Goal: Information Seeking & Learning: Learn about a topic

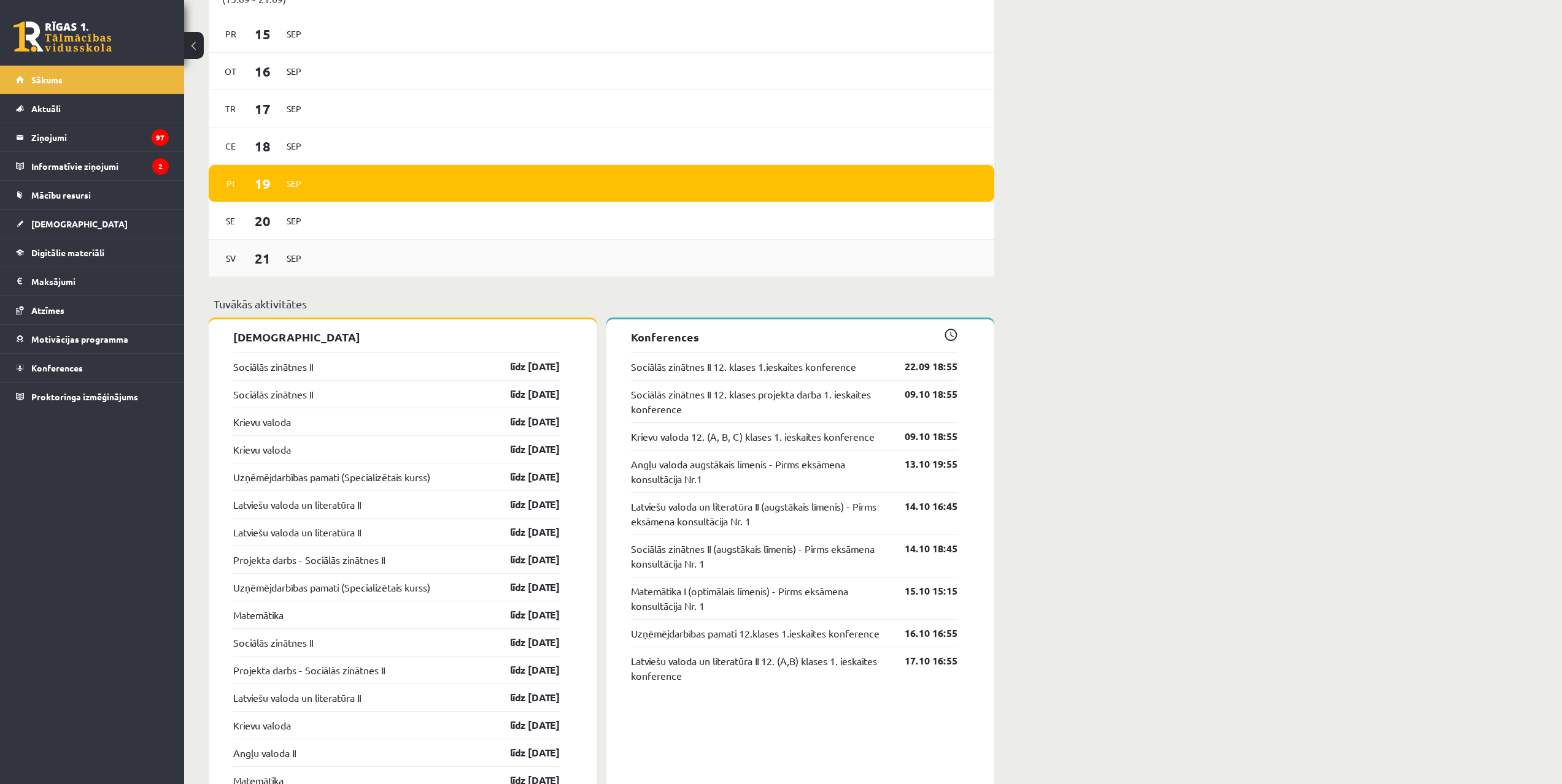
scroll to position [797, 0]
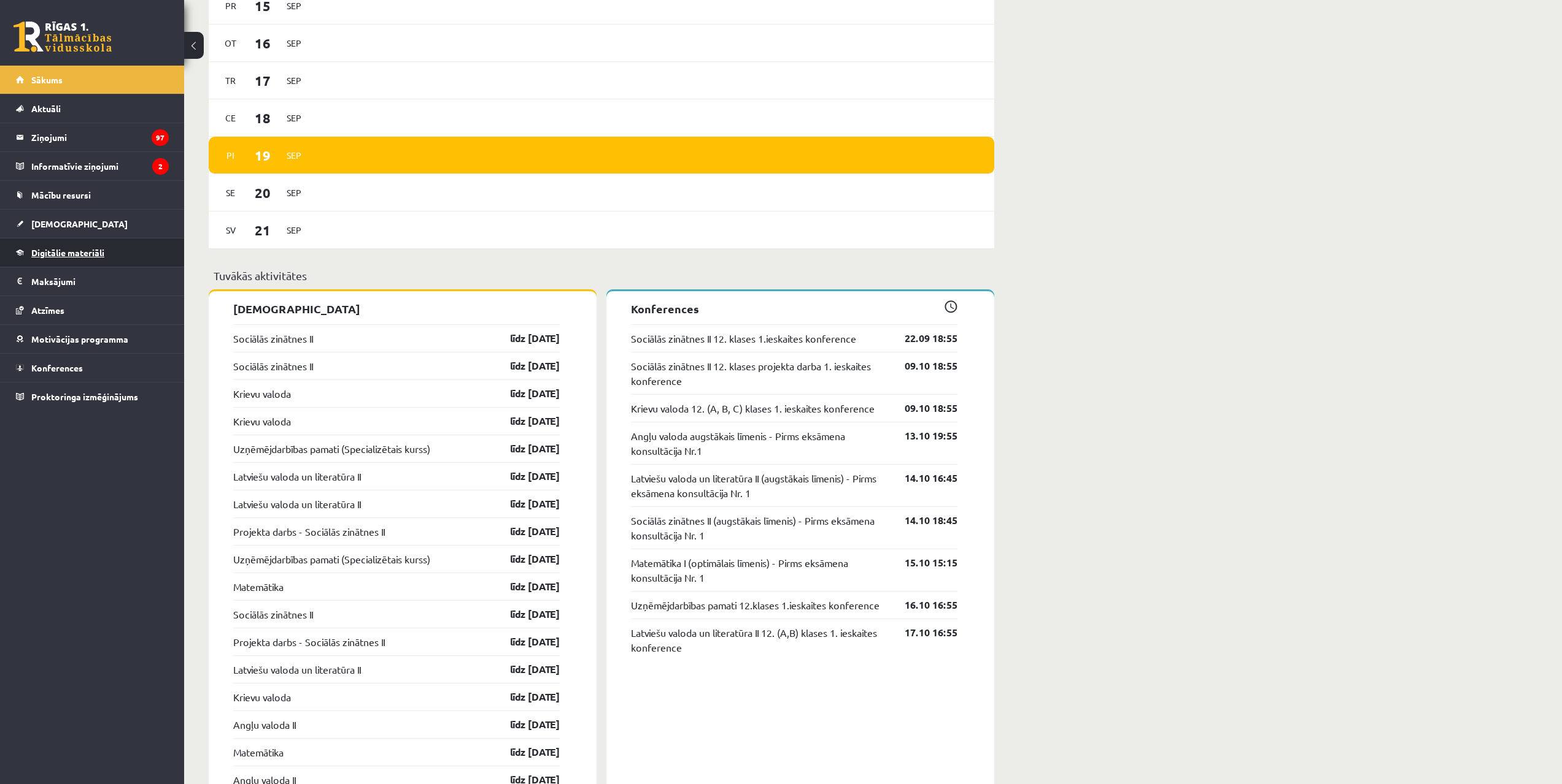
click at [113, 246] on link "Digitālie materiāli" at bounding box center [93, 253] width 153 height 29
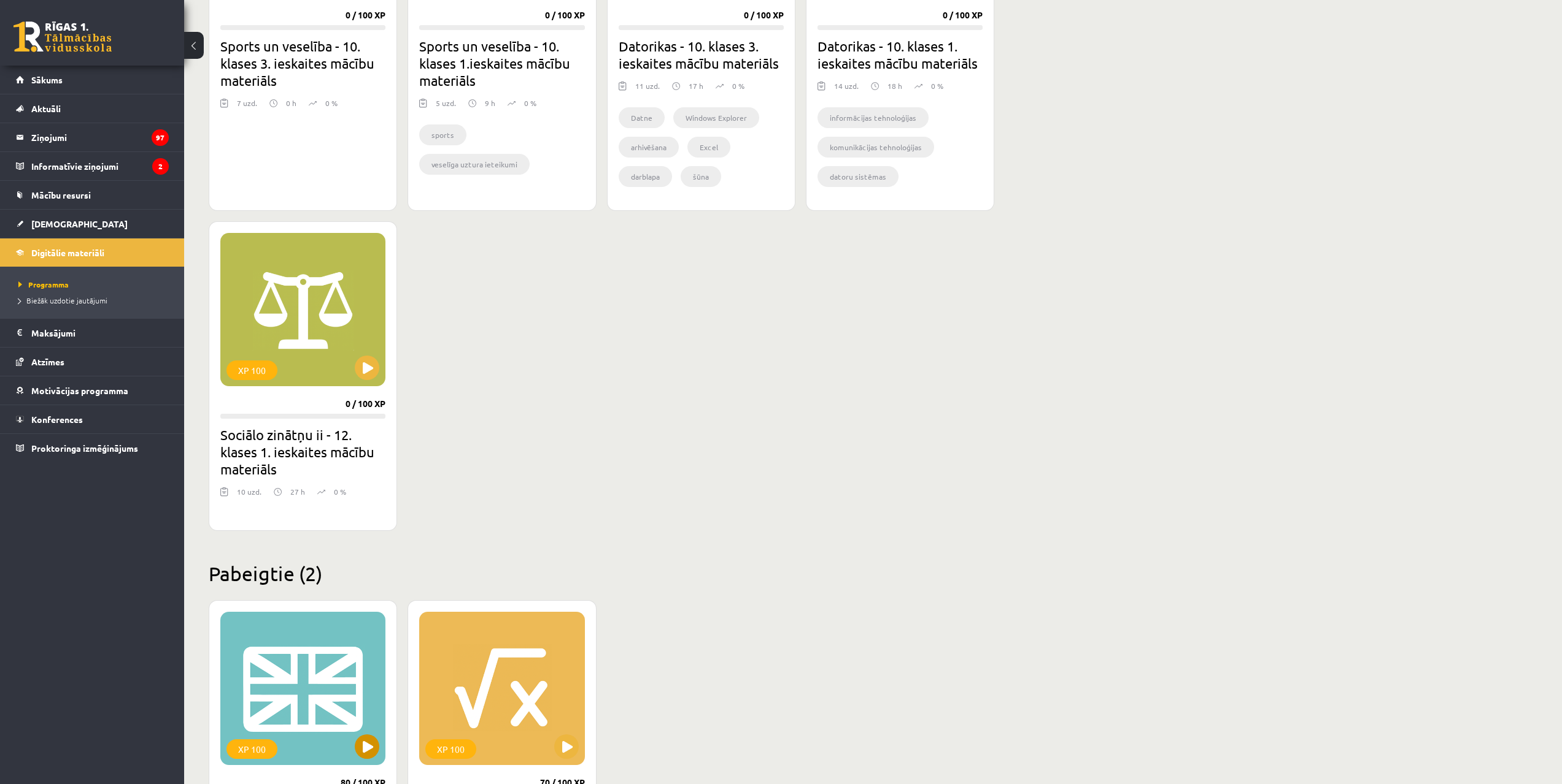
scroll to position [835, 0]
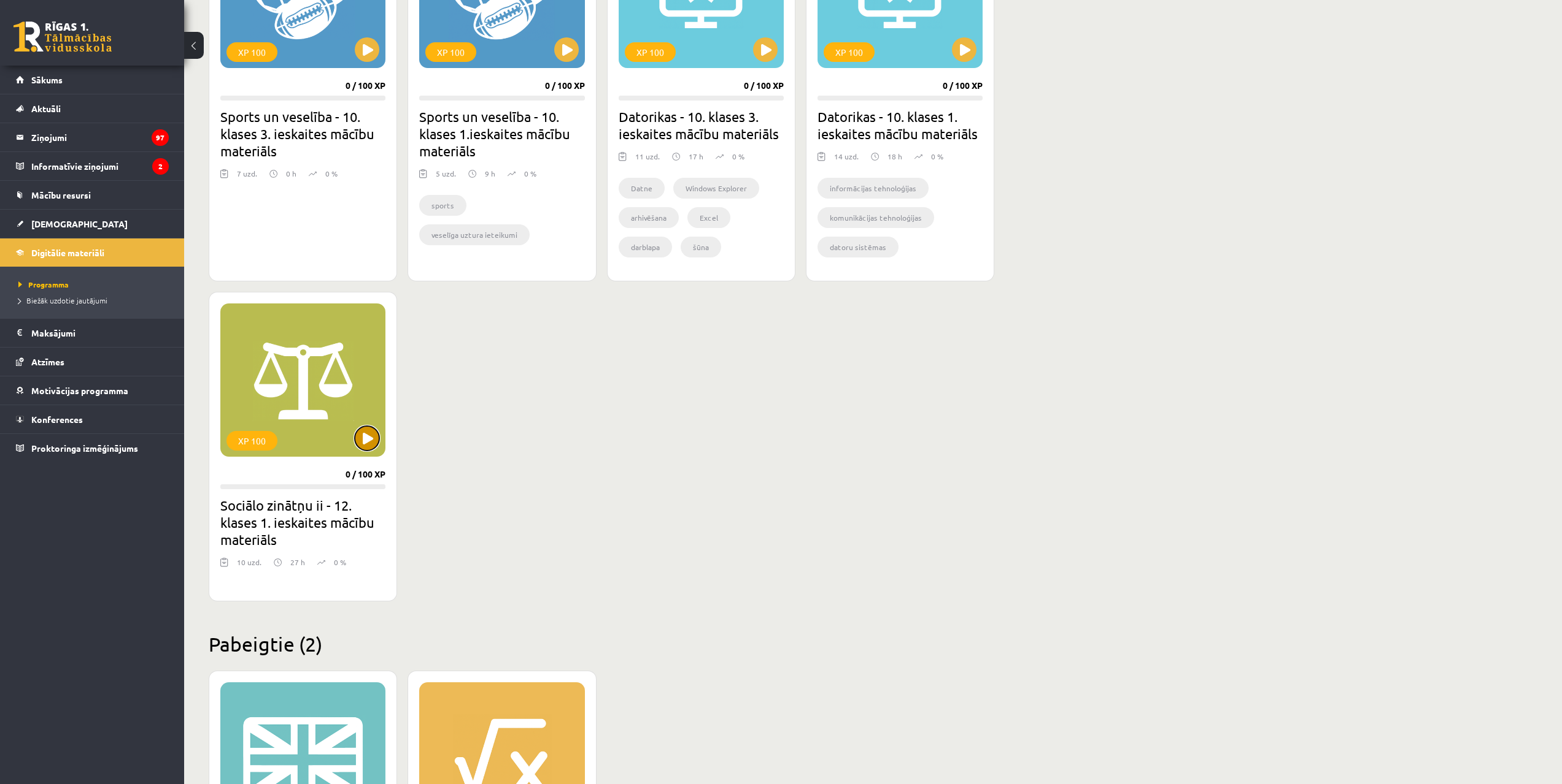
click at [373, 431] on button at bounding box center [367, 439] width 25 height 25
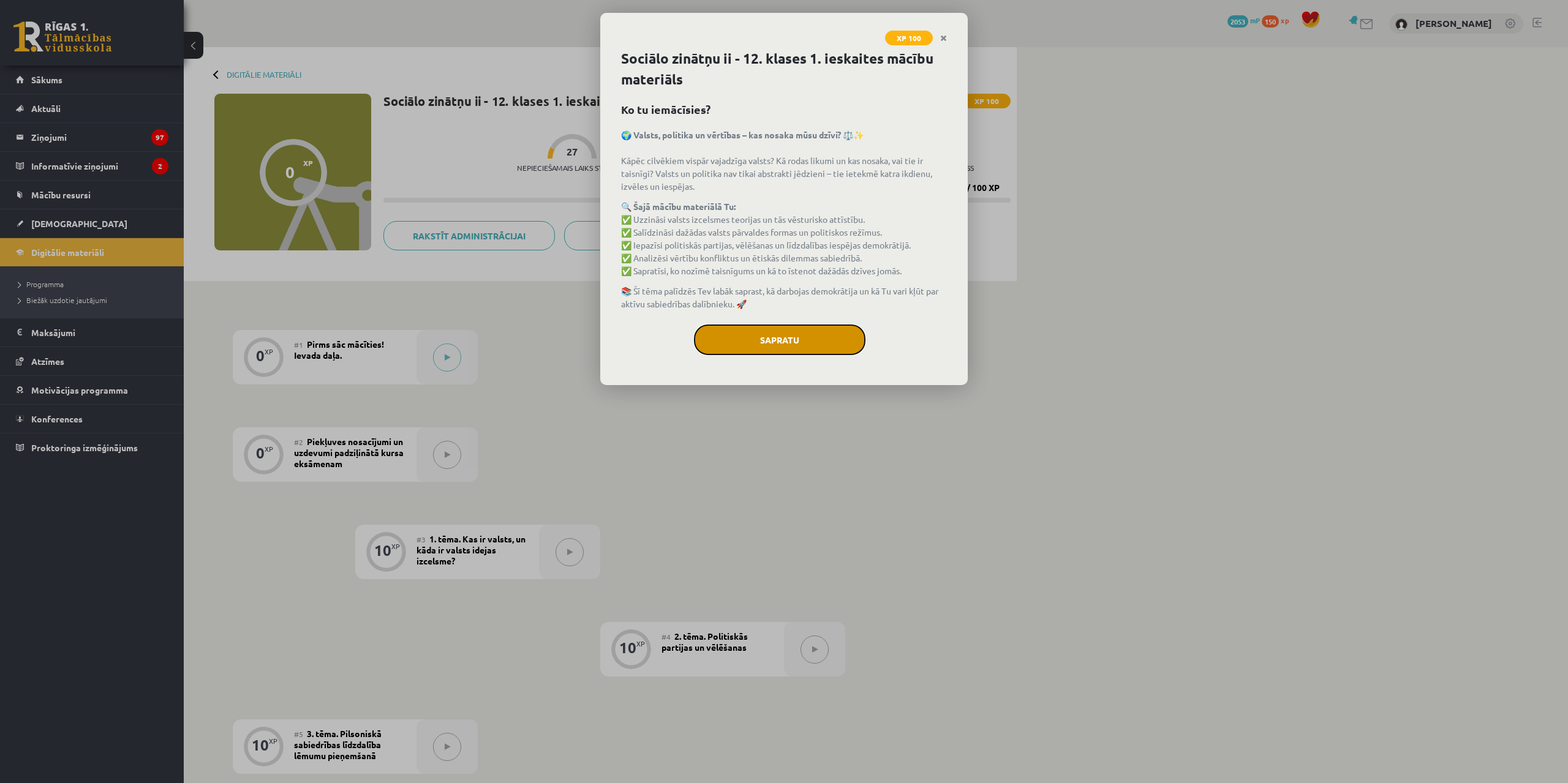
click at [717, 329] on button "Sapratu" at bounding box center [780, 340] width 171 height 31
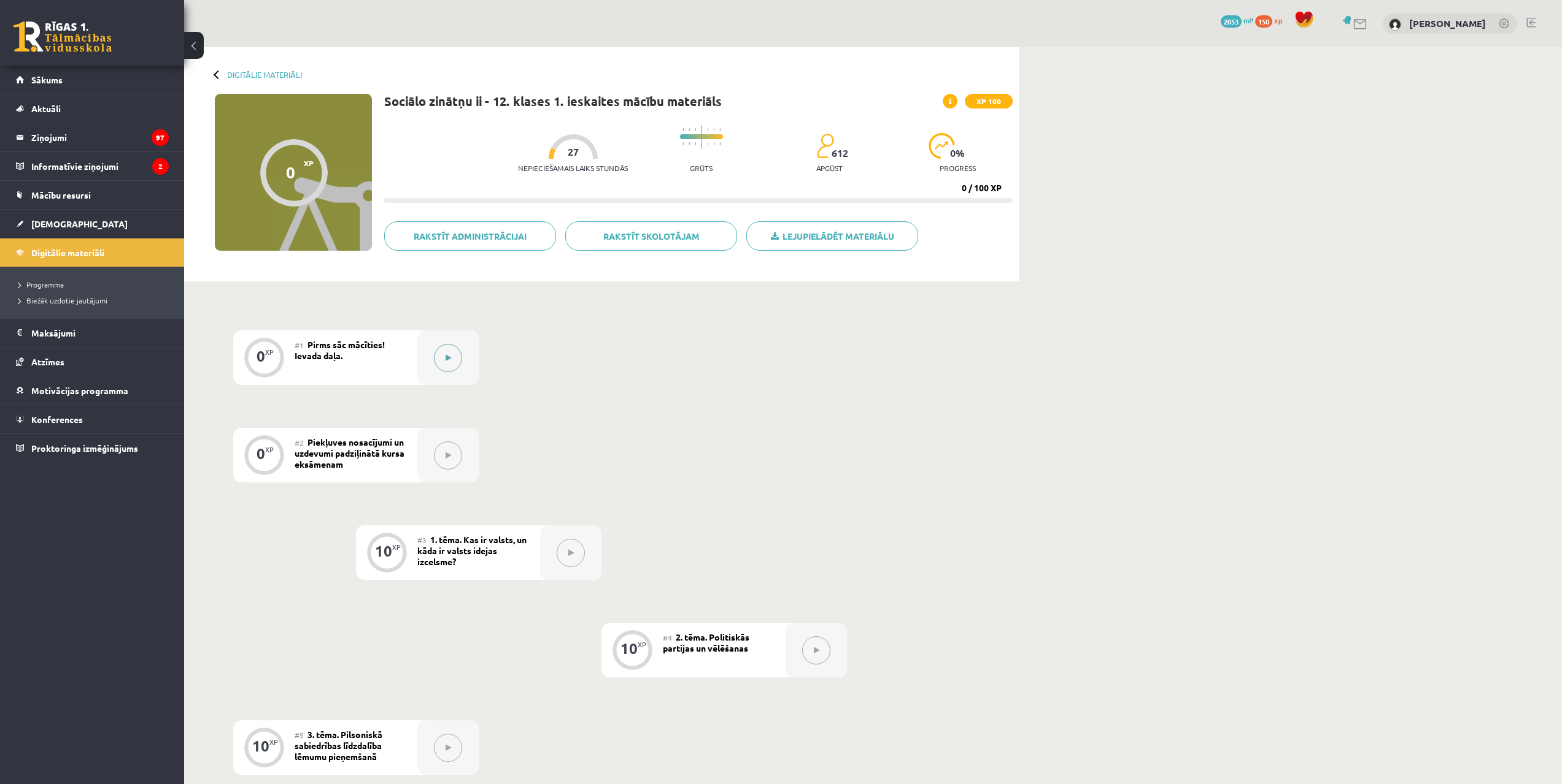
click at [447, 364] on button at bounding box center [448, 358] width 29 height 29
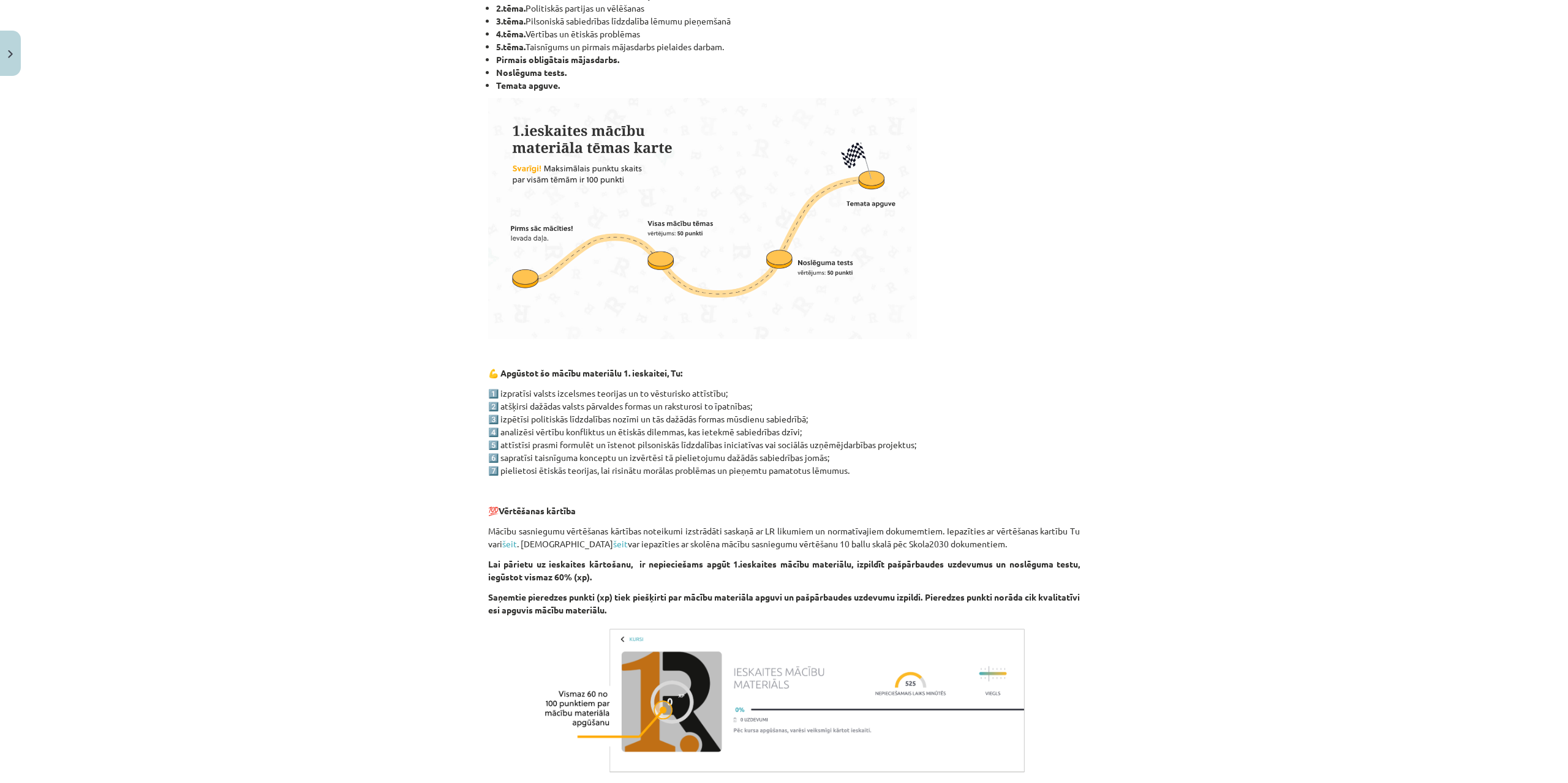
scroll to position [446, 0]
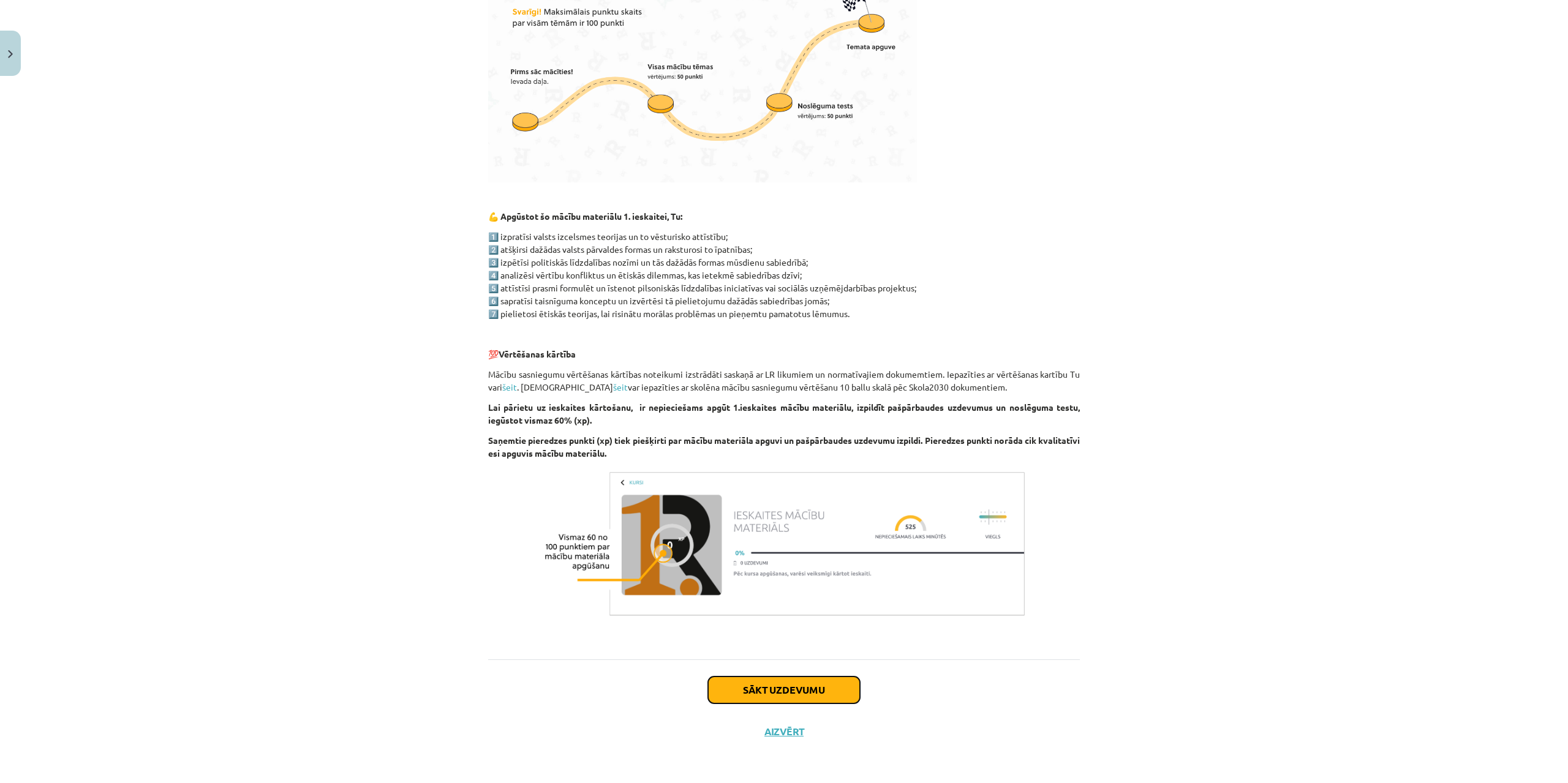
click at [737, 683] on button "Sākt uzdevumu" at bounding box center [784, 690] width 152 height 27
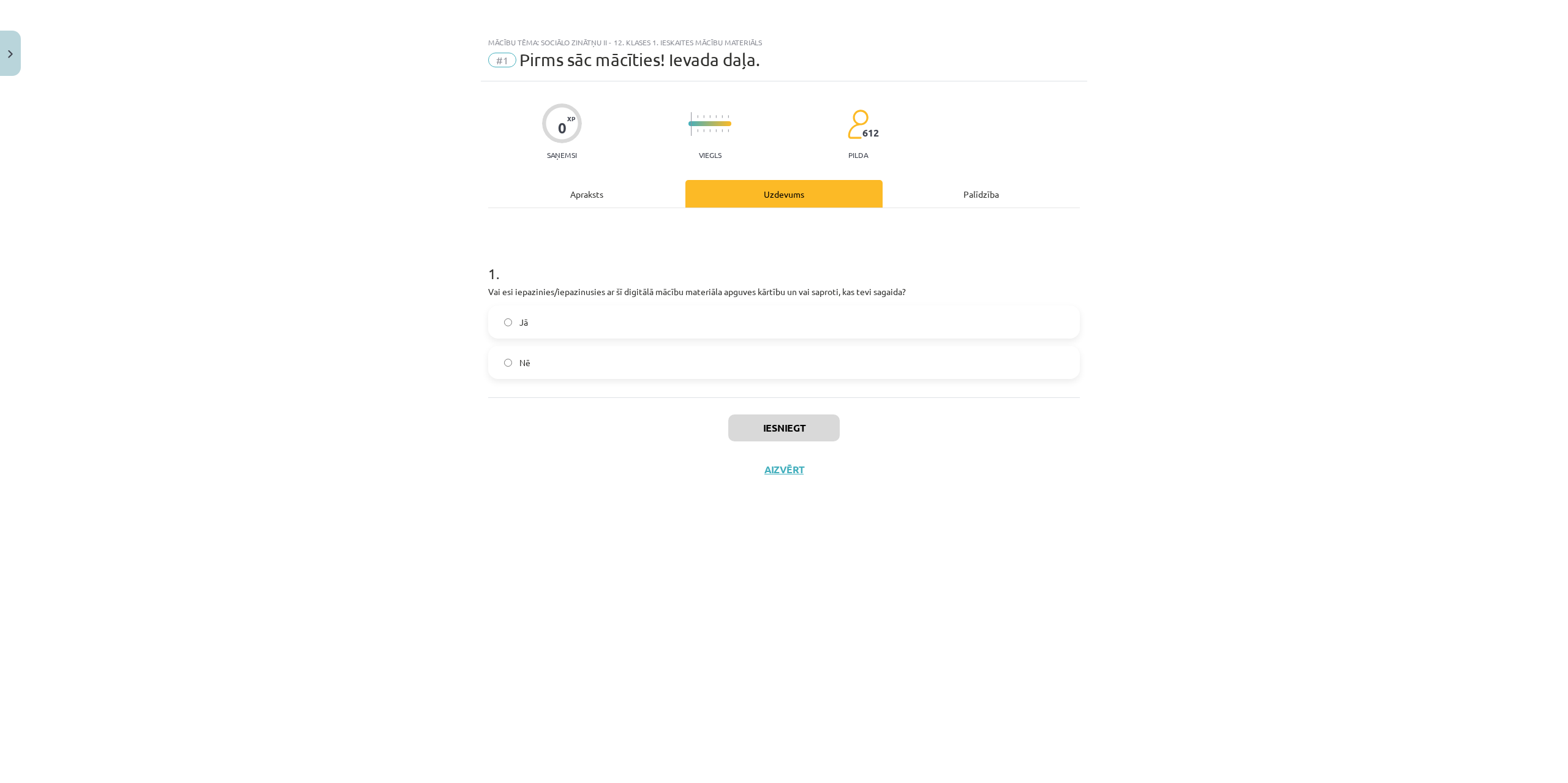
click at [584, 326] on label "Jā" at bounding box center [784, 322] width 589 height 31
click at [783, 434] on button "Iesniegt" at bounding box center [784, 428] width 112 height 27
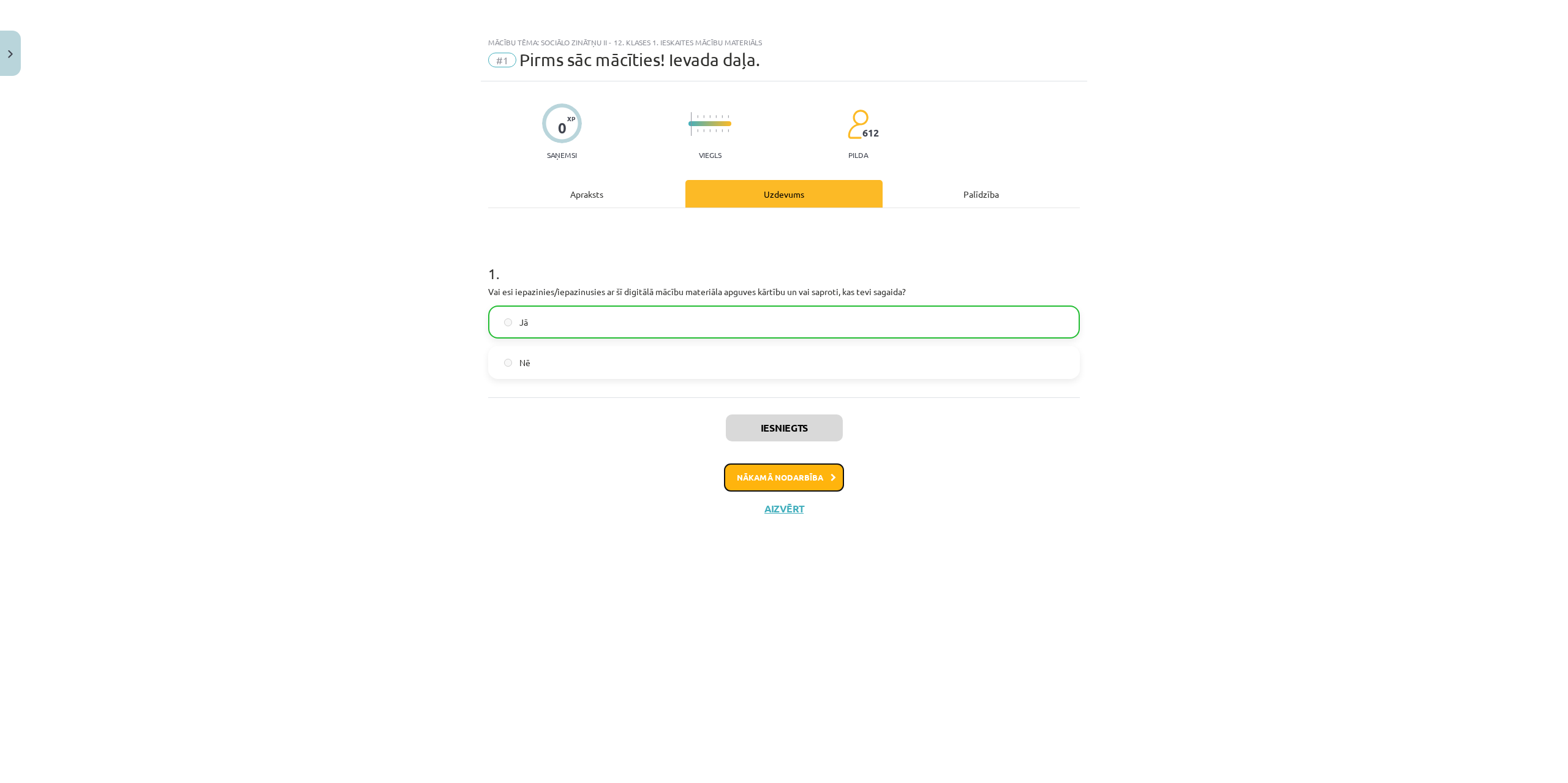
click at [808, 482] on button "Nākamā nodarbība" at bounding box center [784, 478] width 120 height 29
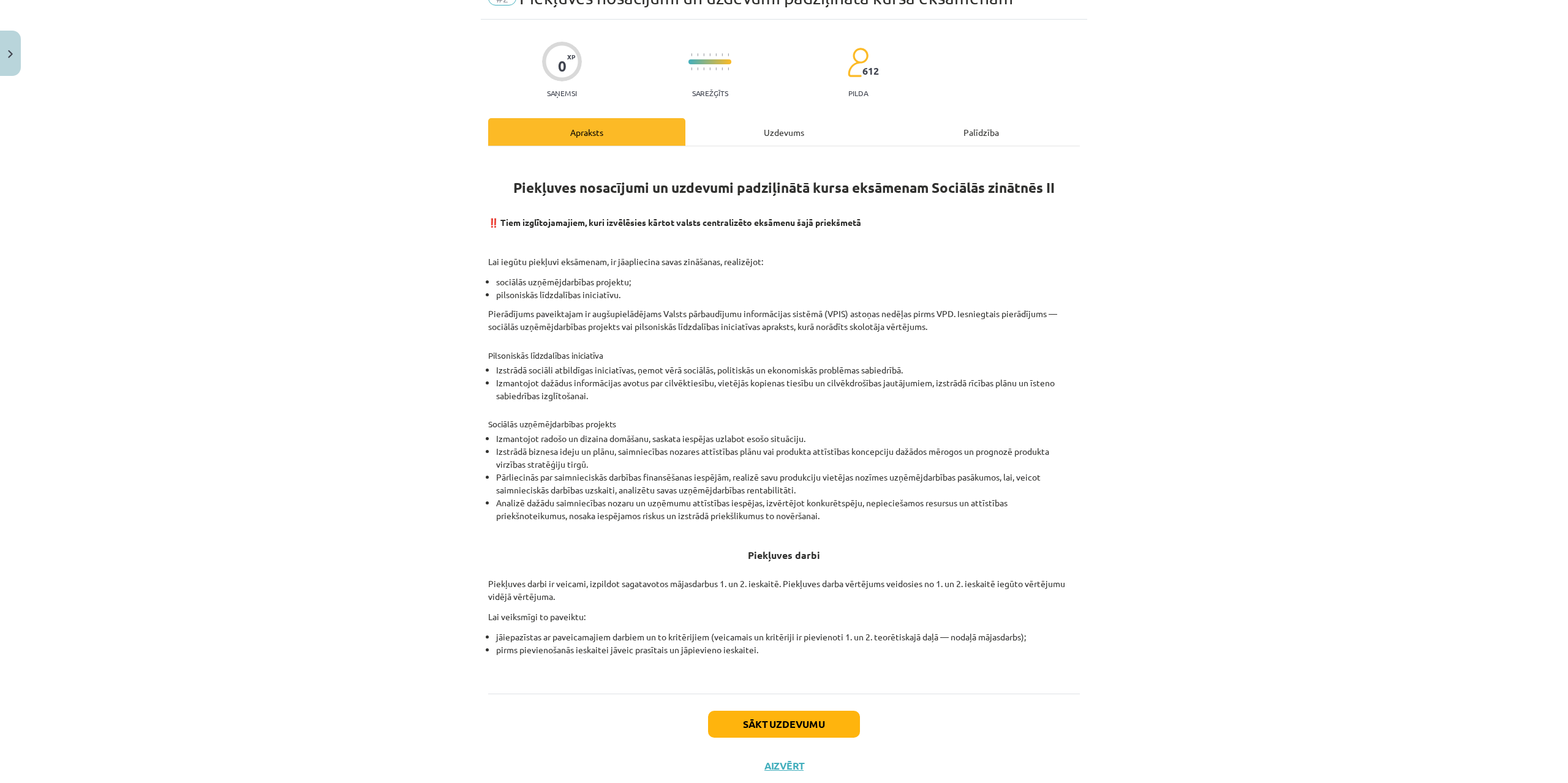
scroll to position [95, 0]
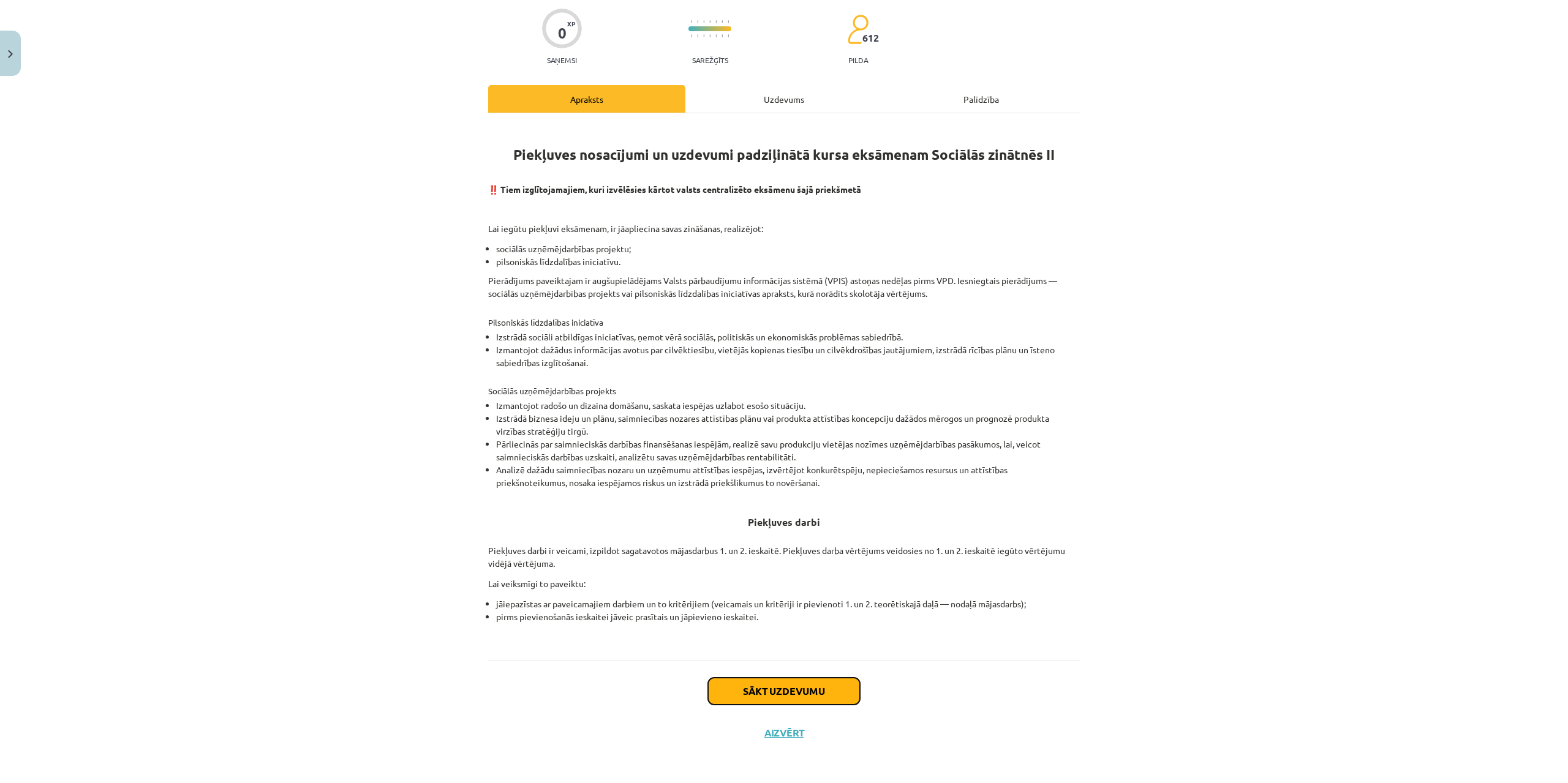
click at [811, 696] on button "Sākt uzdevumu" at bounding box center [784, 691] width 152 height 27
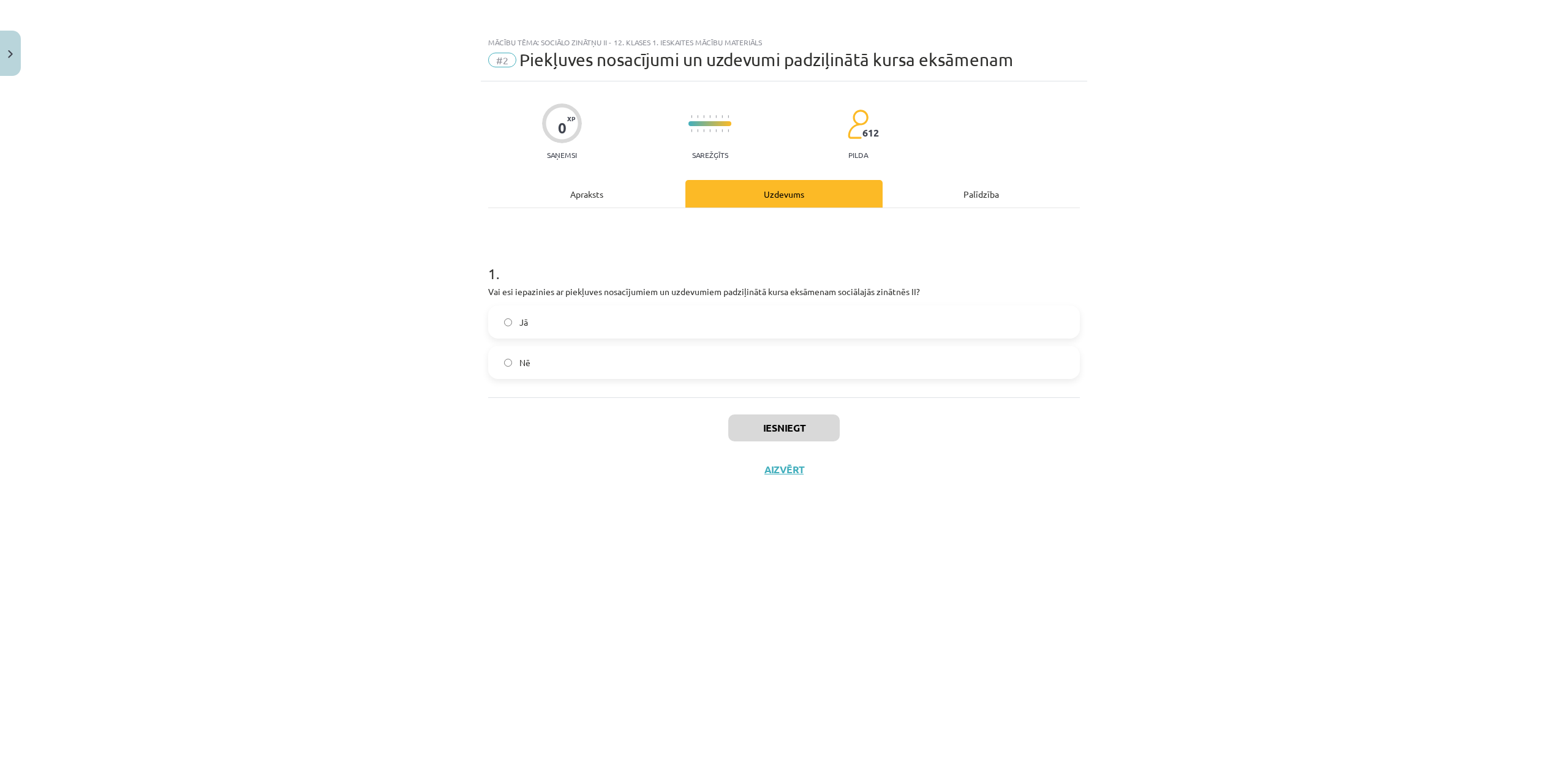
click at [777, 322] on label "Jā" at bounding box center [784, 322] width 589 height 31
click at [789, 418] on button "Iesniegt" at bounding box center [784, 428] width 112 height 27
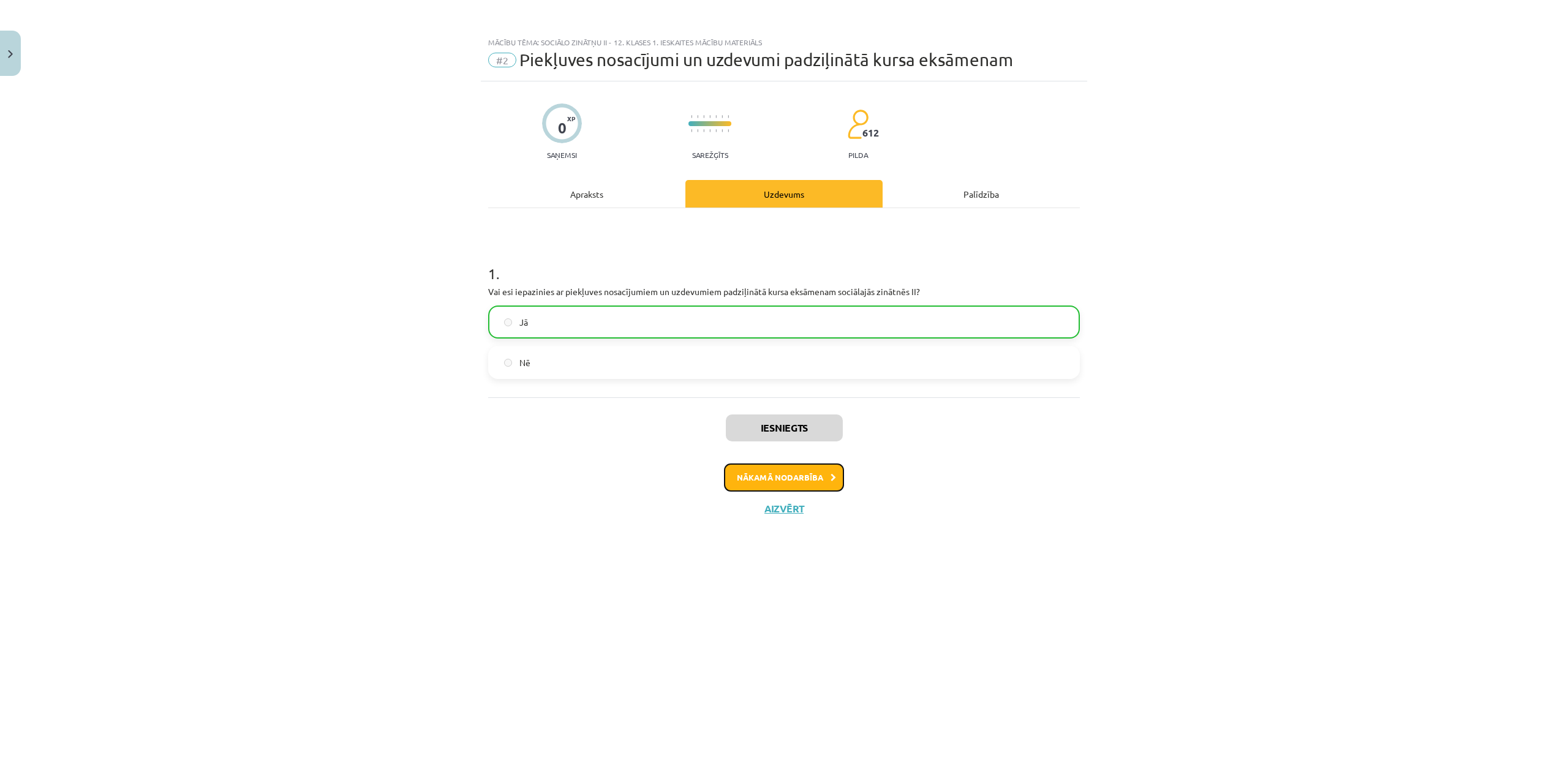
click at [810, 478] on button "Nākamā nodarbība" at bounding box center [784, 478] width 120 height 29
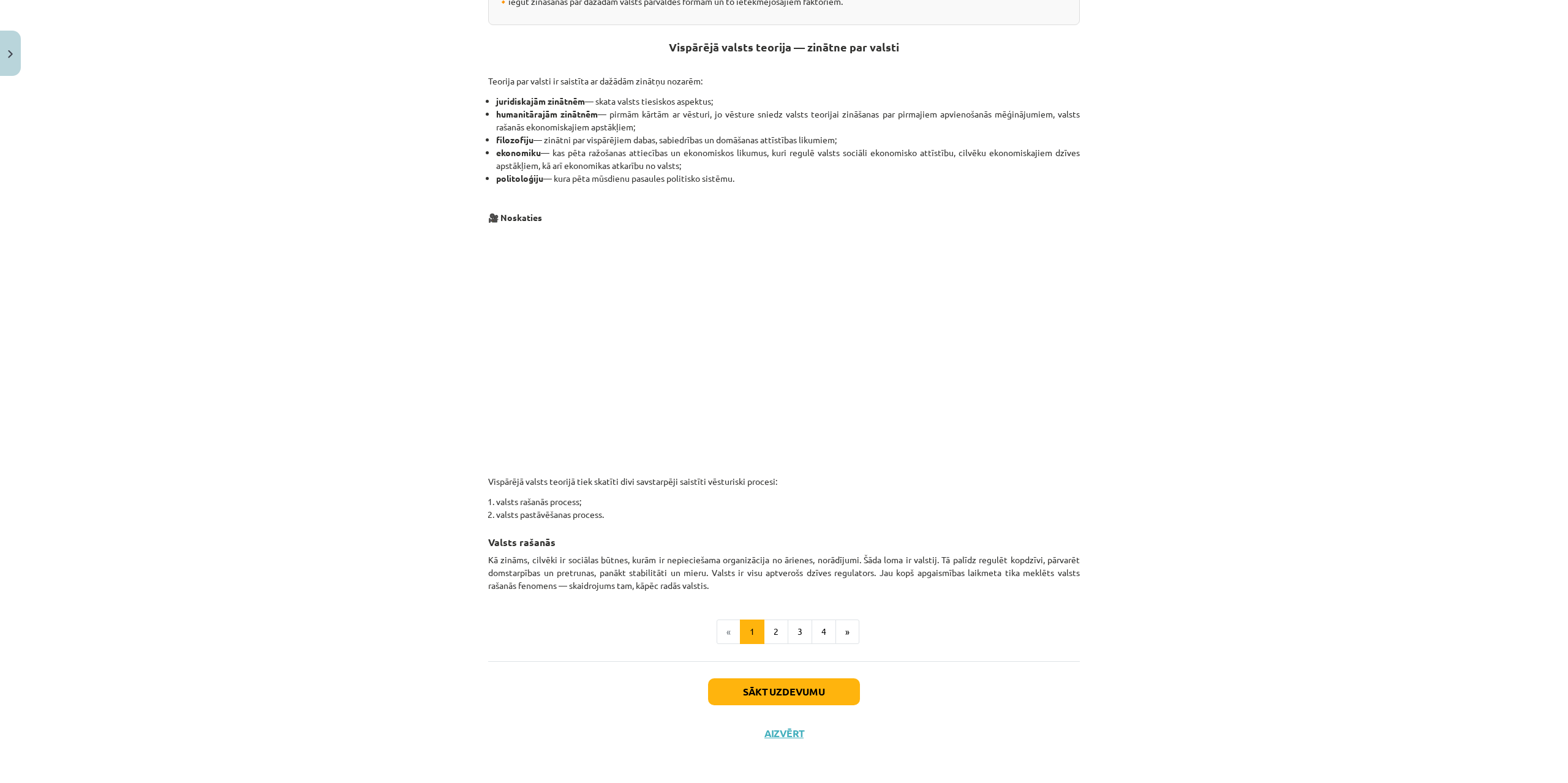
scroll to position [353, 0]
click at [771, 639] on button "2" at bounding box center [776, 631] width 25 height 25
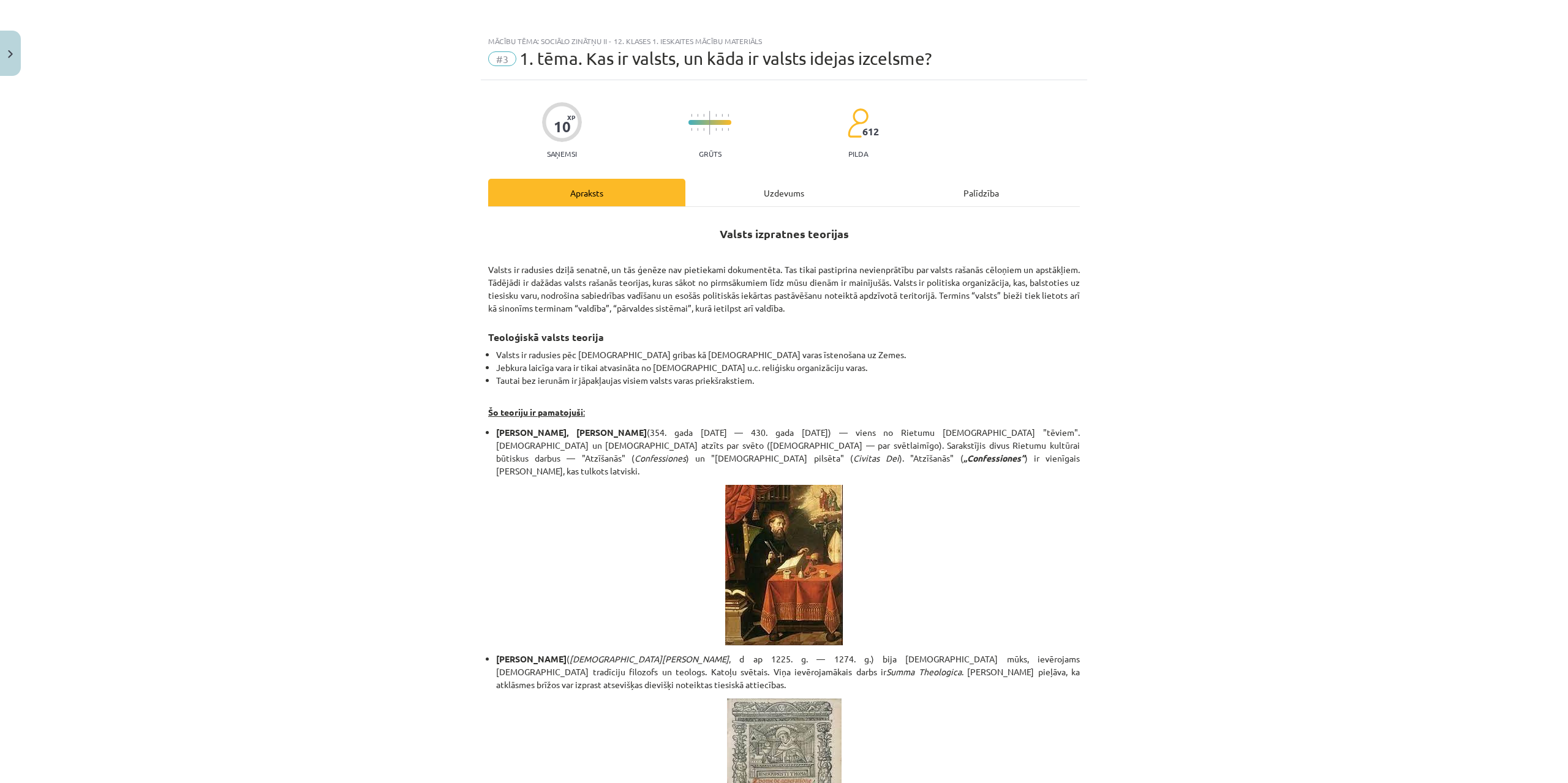
scroll to position [0, 0]
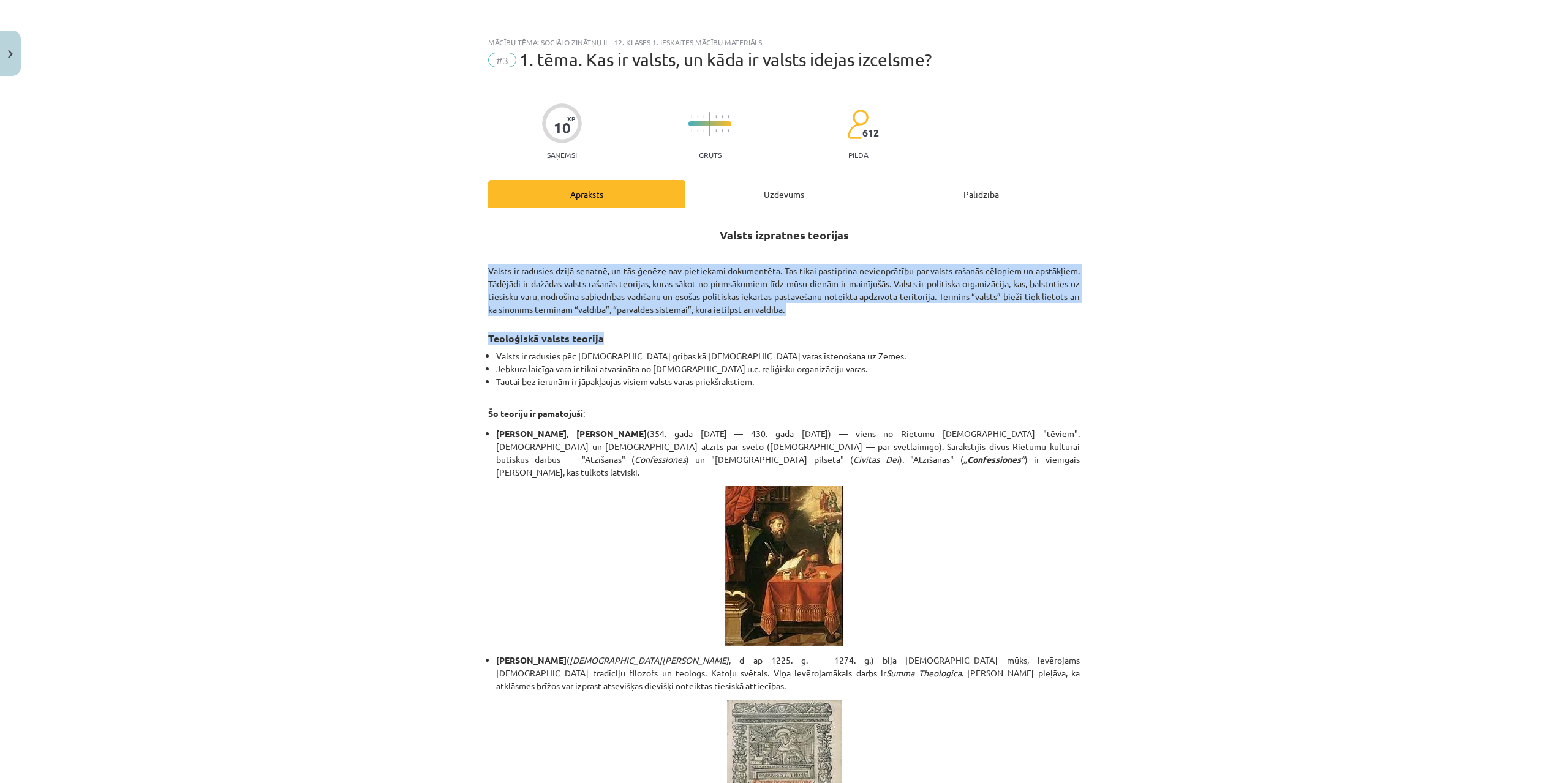
drag, startPoint x: 481, startPoint y: 265, endPoint x: 828, endPoint y: 327, distance: 352.5
click at [815, 332] on h3 "Teoloģiskā valsts teorija" at bounding box center [784, 334] width 592 height 22
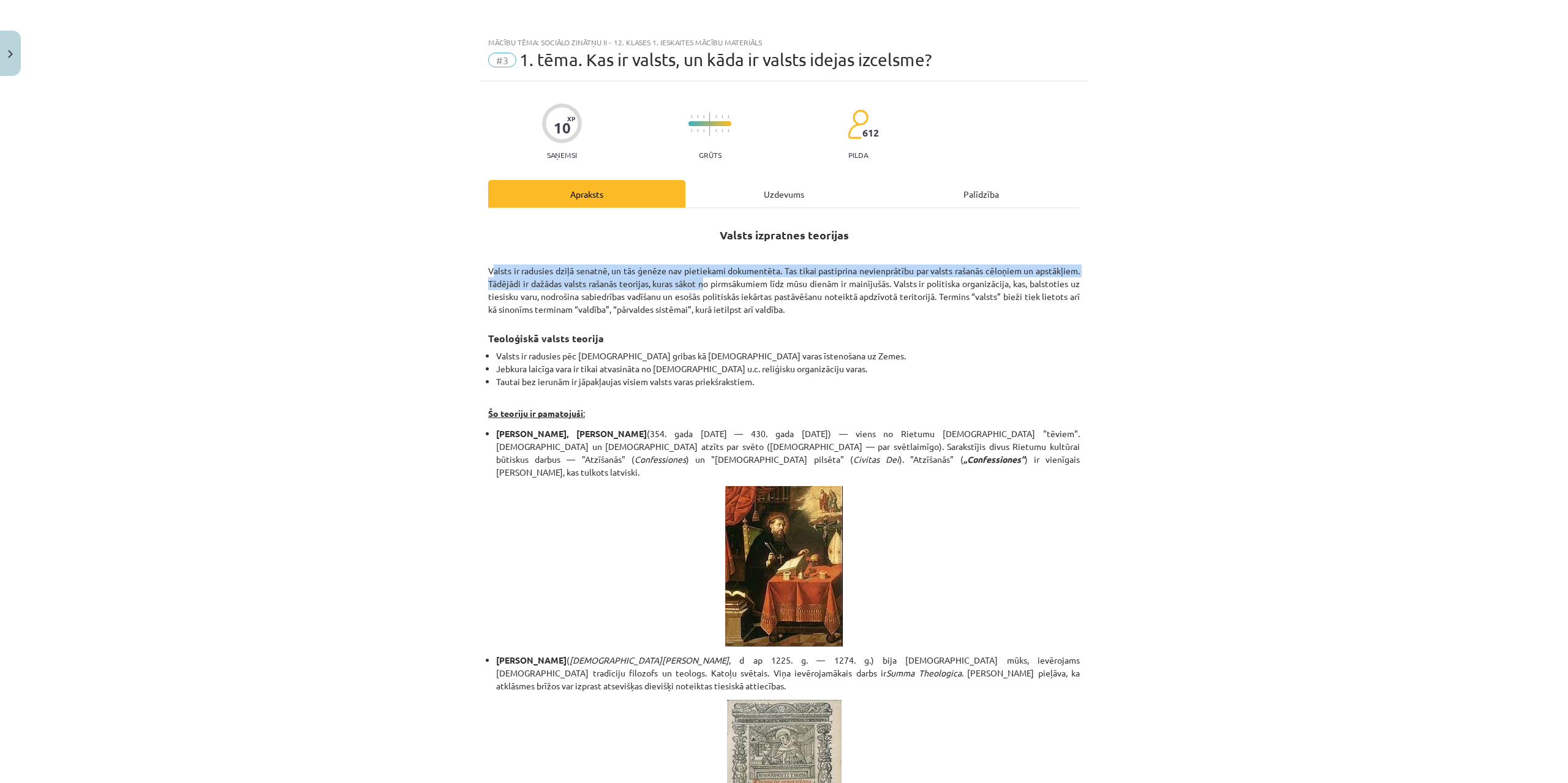
drag, startPoint x: 527, startPoint y: 268, endPoint x: 700, endPoint y: 283, distance: 173.6
click at [700, 283] on p "Valsts ir radusies dziļā senatnē, un tās ģenēze nav pietiekami dokumentēta. Tas…" at bounding box center [784, 288] width 592 height 56
drag, startPoint x: 806, startPoint y: 328, endPoint x: 653, endPoint y: 316, distance: 153.5
click at [803, 329] on h3 "Teoloģiskā valsts teorija" at bounding box center [784, 334] width 592 height 22
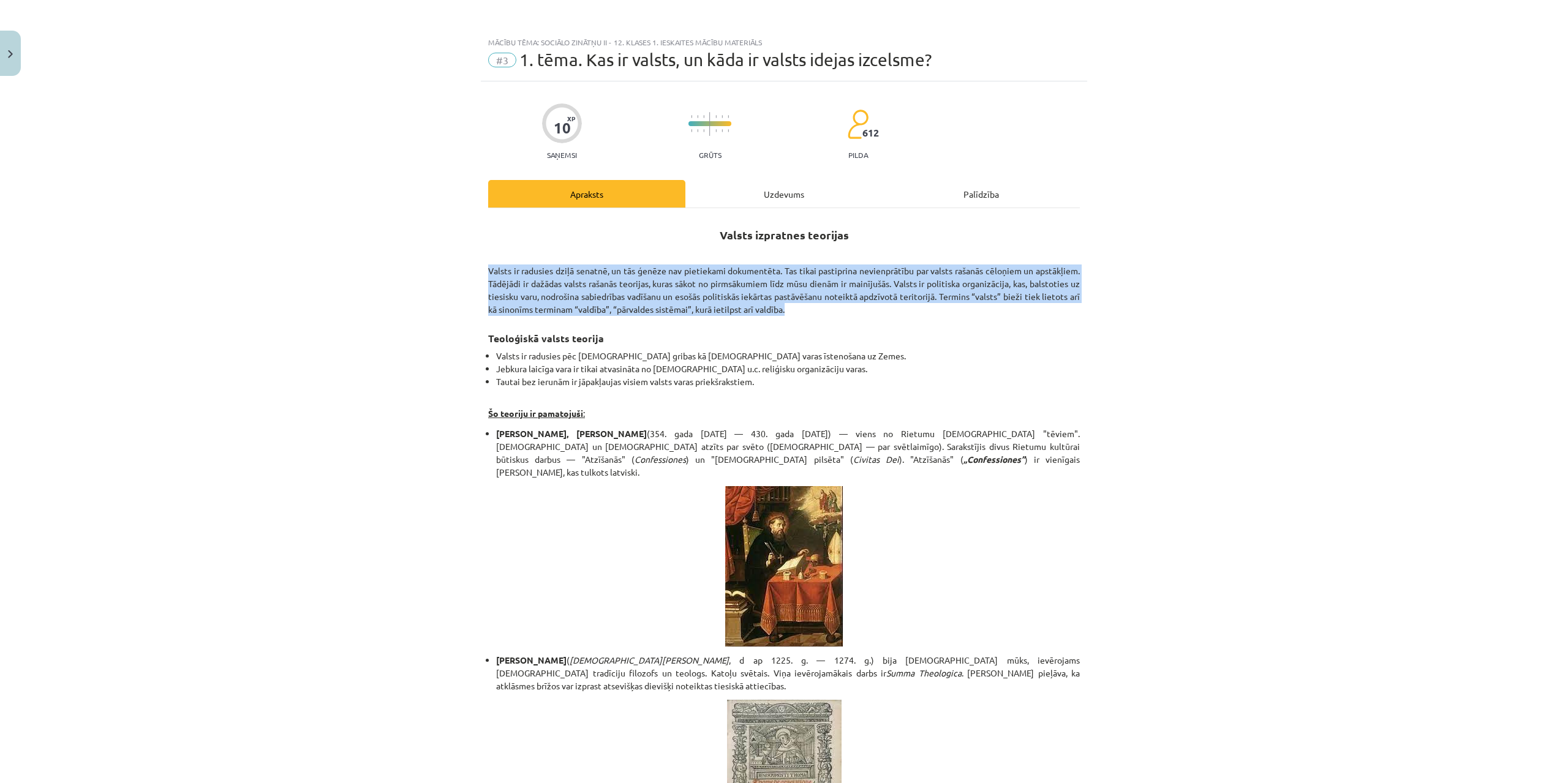
drag, startPoint x: 480, startPoint y: 264, endPoint x: 800, endPoint y: 310, distance: 323.3
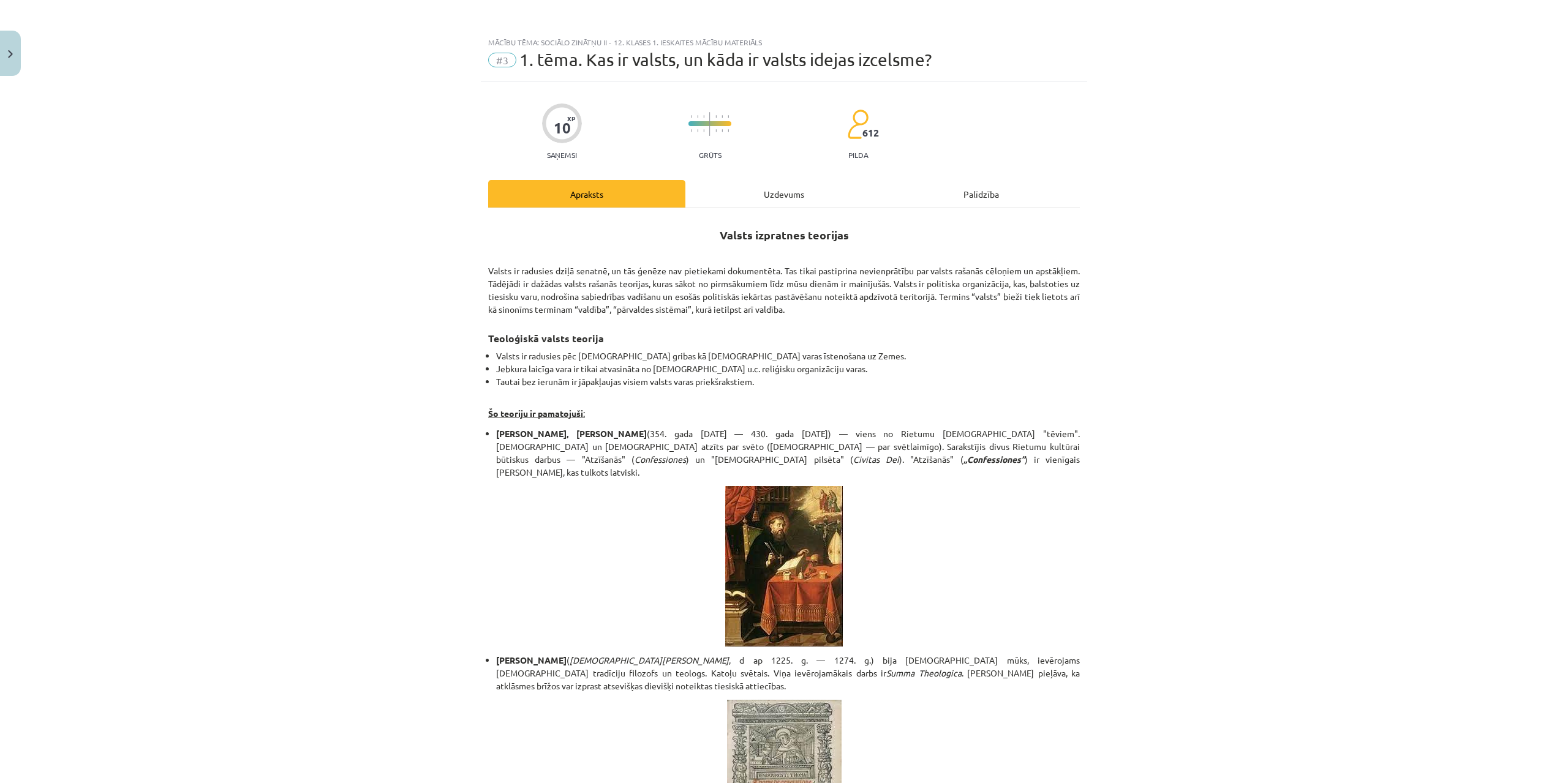
drag, startPoint x: 922, startPoint y: 417, endPoint x: 914, endPoint y: 426, distance: 12.0
click at [855, 775] on p at bounding box center [784, 782] width 592 height 165
click at [852, 769] on p at bounding box center [784, 782] width 592 height 165
click at [843, 781] on p at bounding box center [784, 782] width 592 height 165
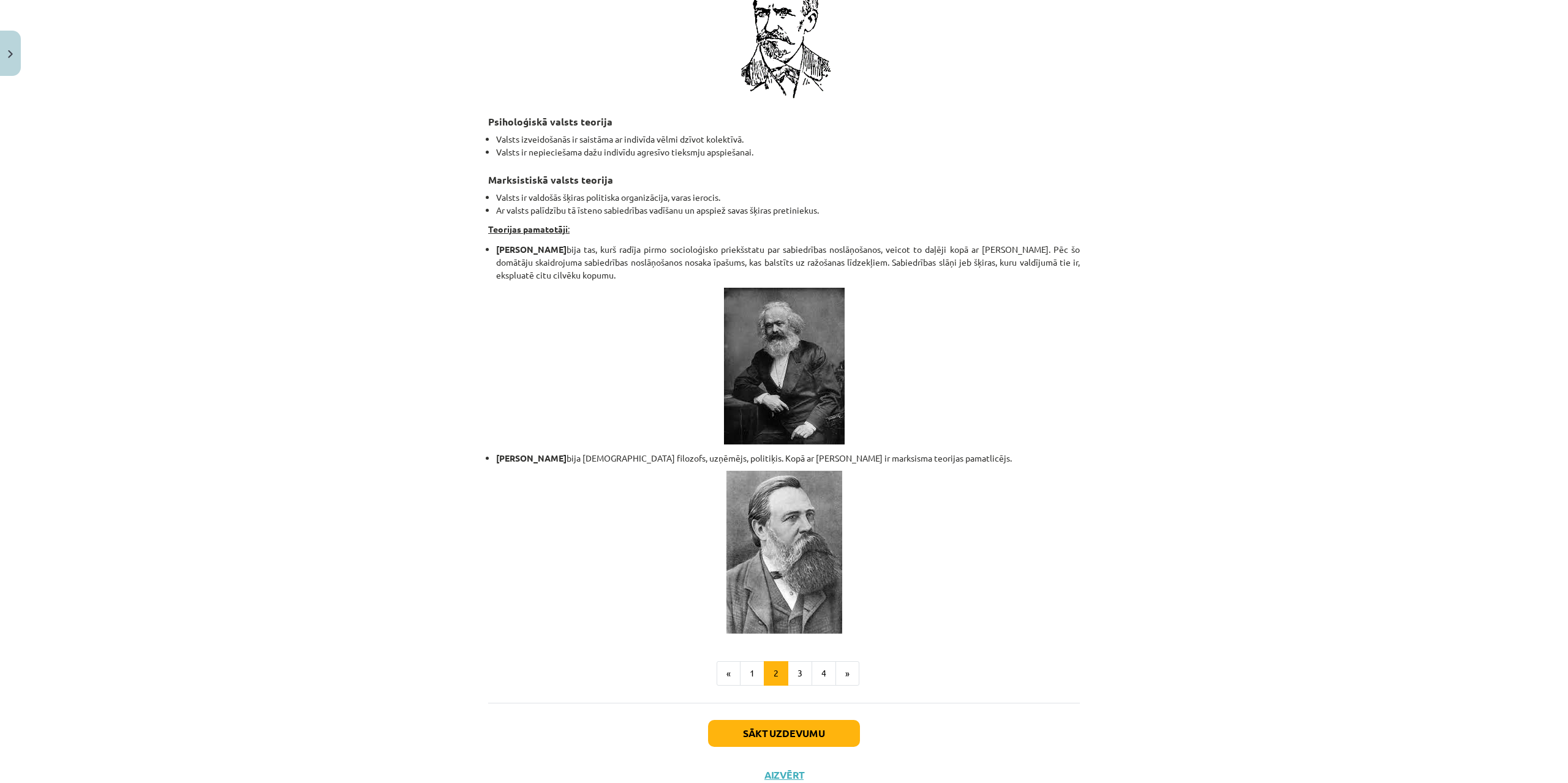
scroll to position [2309, 0]
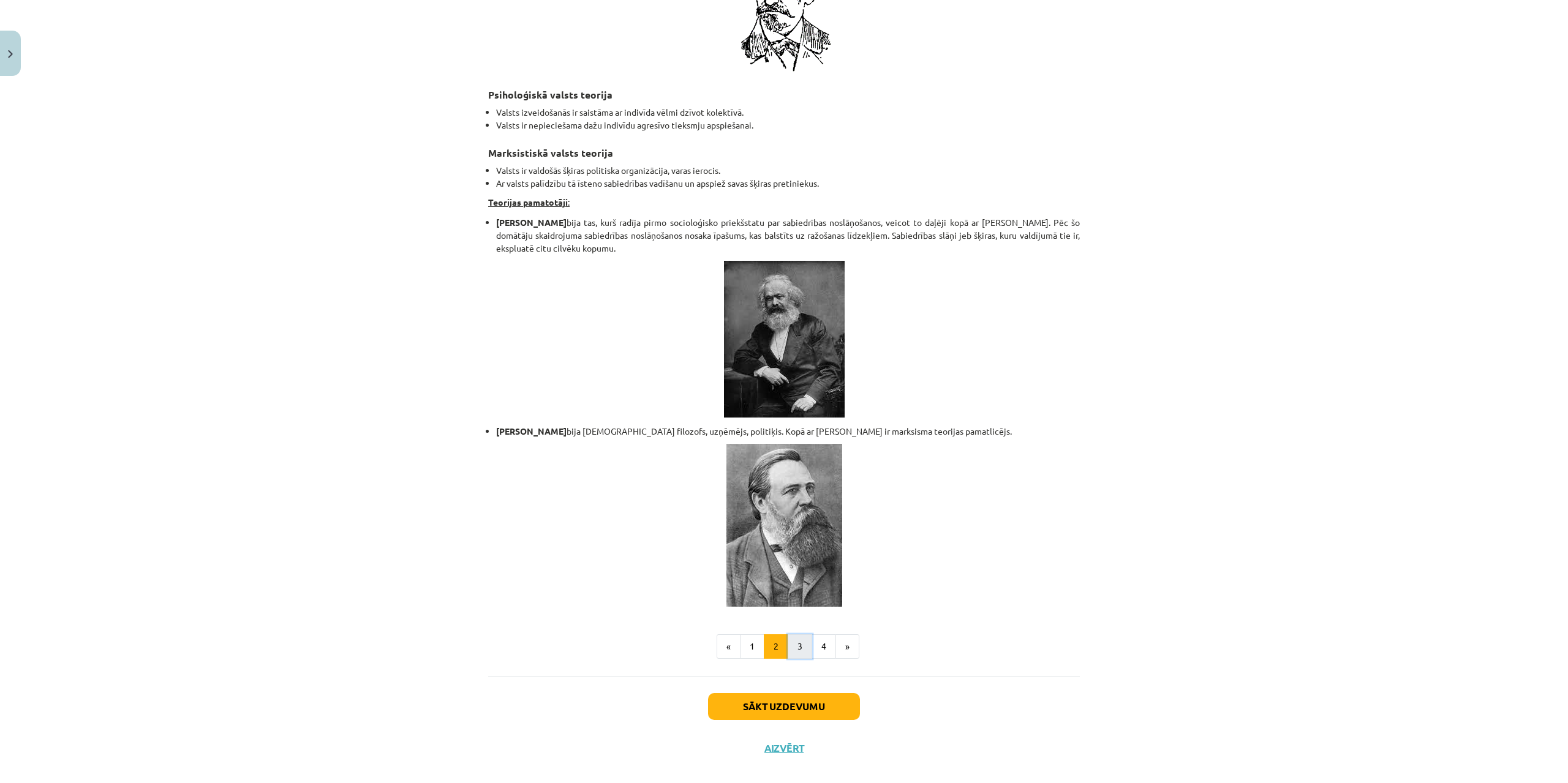
click at [792, 635] on button "3" at bounding box center [800, 647] width 25 height 25
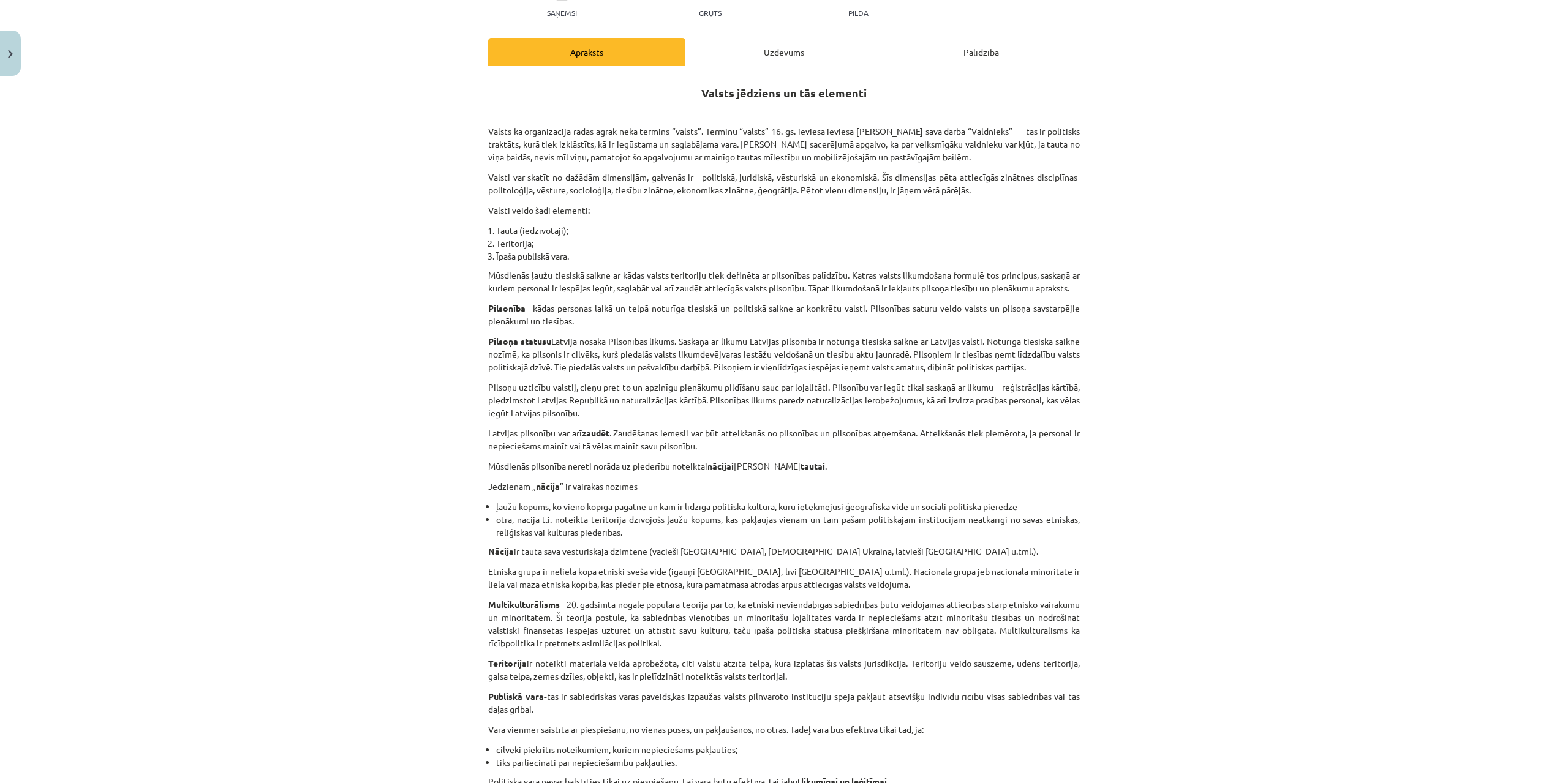
scroll to position [184, 0]
